Goal: Check status: Check status

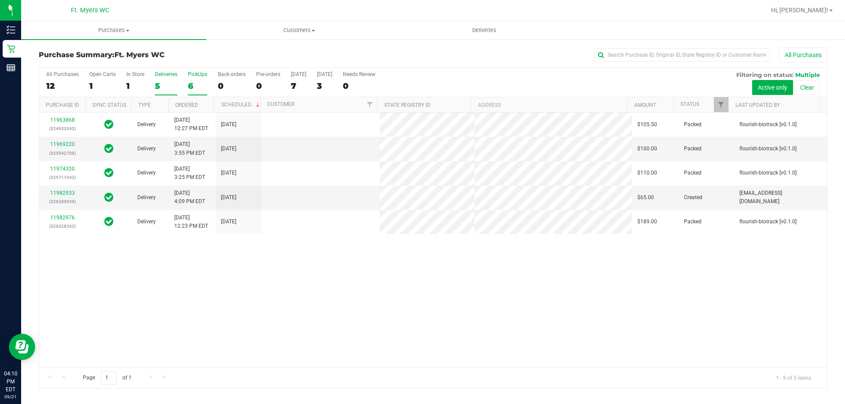
click at [191, 87] on div "6" at bounding box center [197, 86] width 19 height 10
click at [0, 0] on input "PickUps 6" at bounding box center [0, 0] width 0 height 0
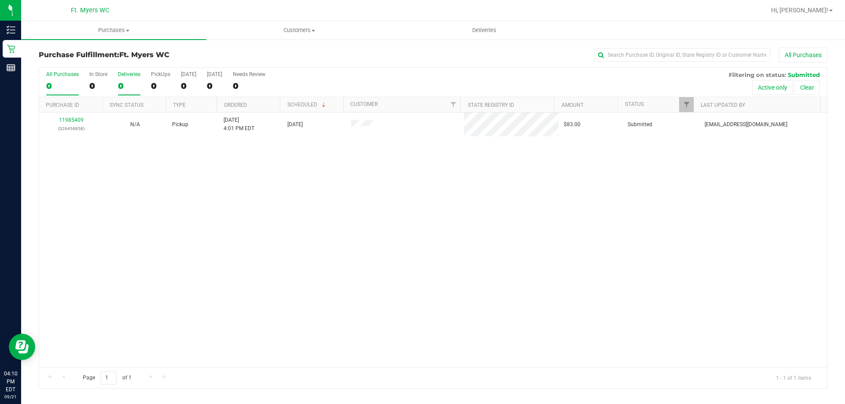
click at [128, 84] on div "0" at bounding box center [129, 86] width 22 height 10
click at [0, 0] on input "Deliveries 0" at bounding box center [0, 0] width 0 height 0
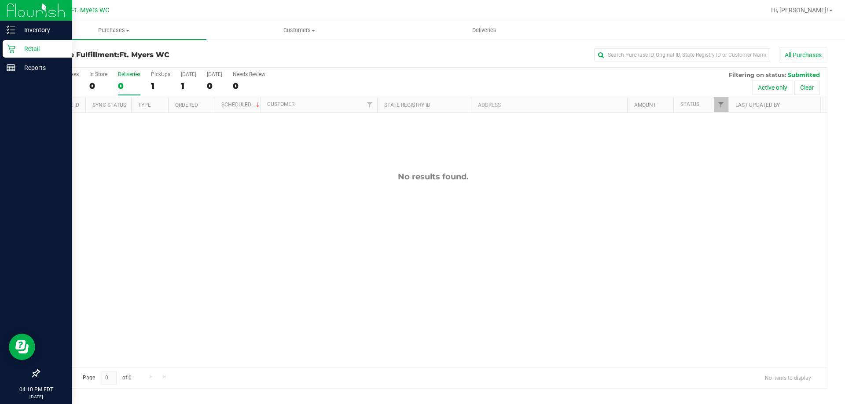
click at [9, 48] on icon at bounding box center [11, 49] width 8 height 8
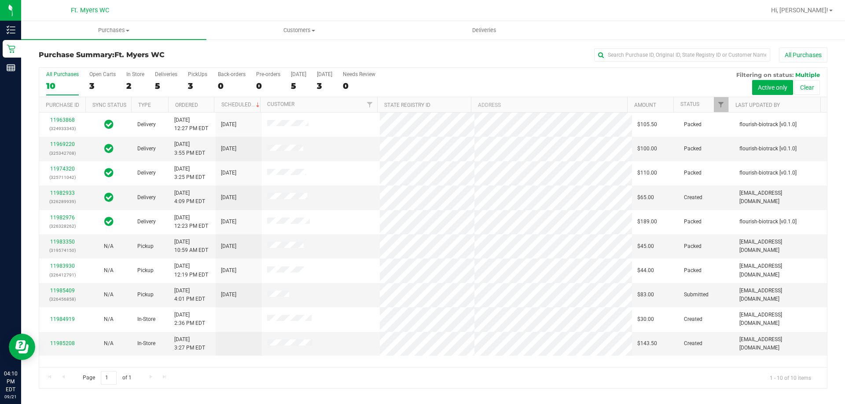
drag, startPoint x: 166, startPoint y: 85, endPoint x: 160, endPoint y: 16, distance: 68.9
click at [166, 85] on div "5" at bounding box center [166, 86] width 22 height 10
click at [0, 0] on input "Deliveries 5" at bounding box center [0, 0] width 0 height 0
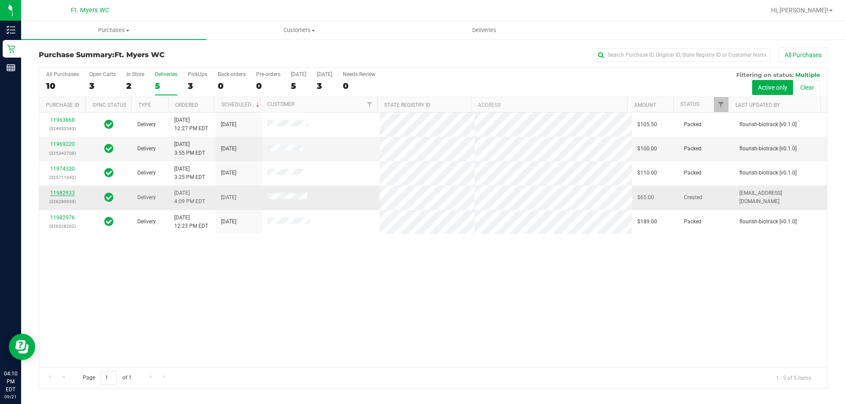
click at [71, 192] on link "11982933" at bounding box center [62, 193] width 25 height 6
